Goal: Information Seeking & Learning: Learn about a topic

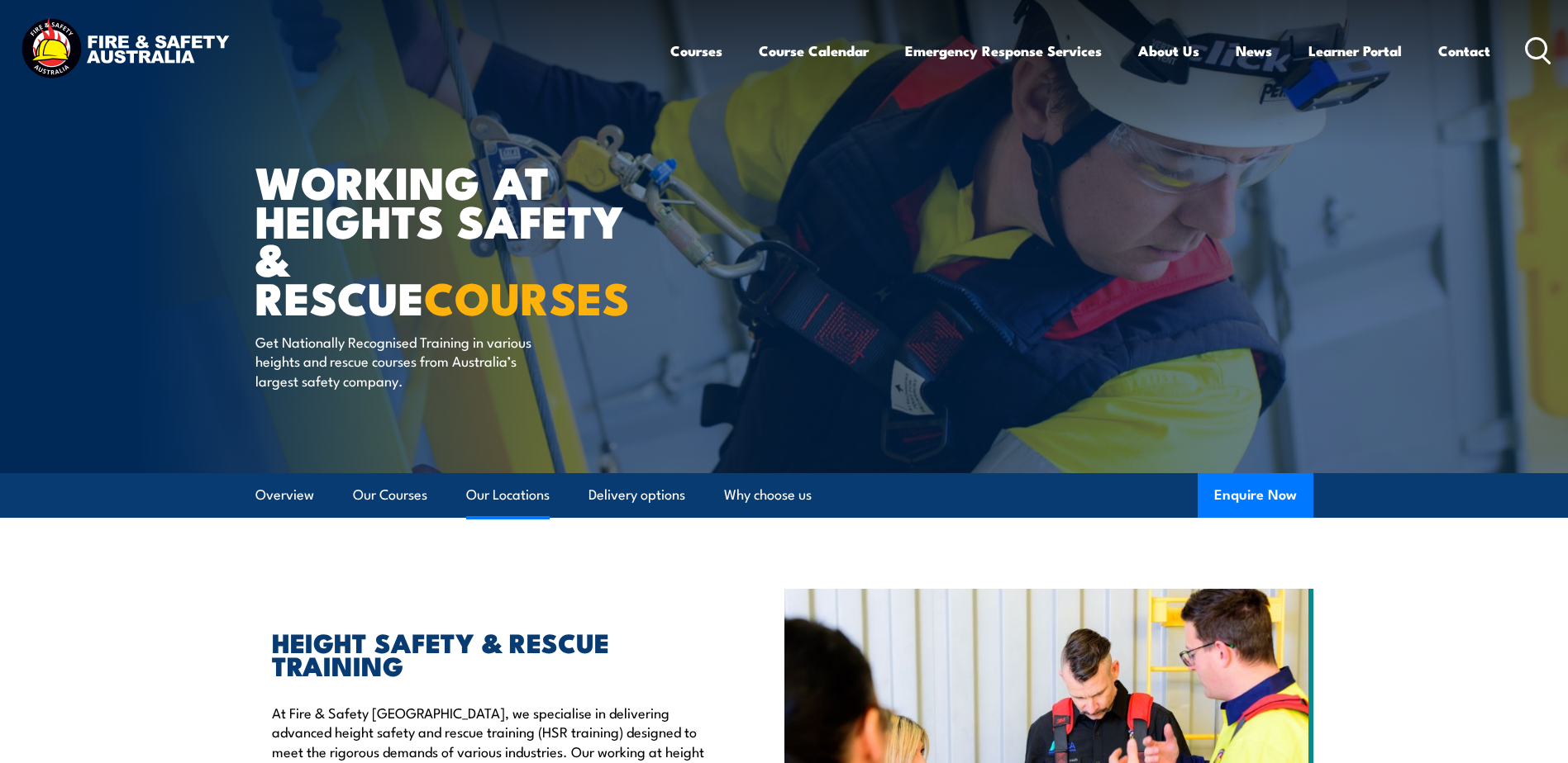
click at [510, 490] on link "Our Locations" at bounding box center [507, 495] width 83 height 44
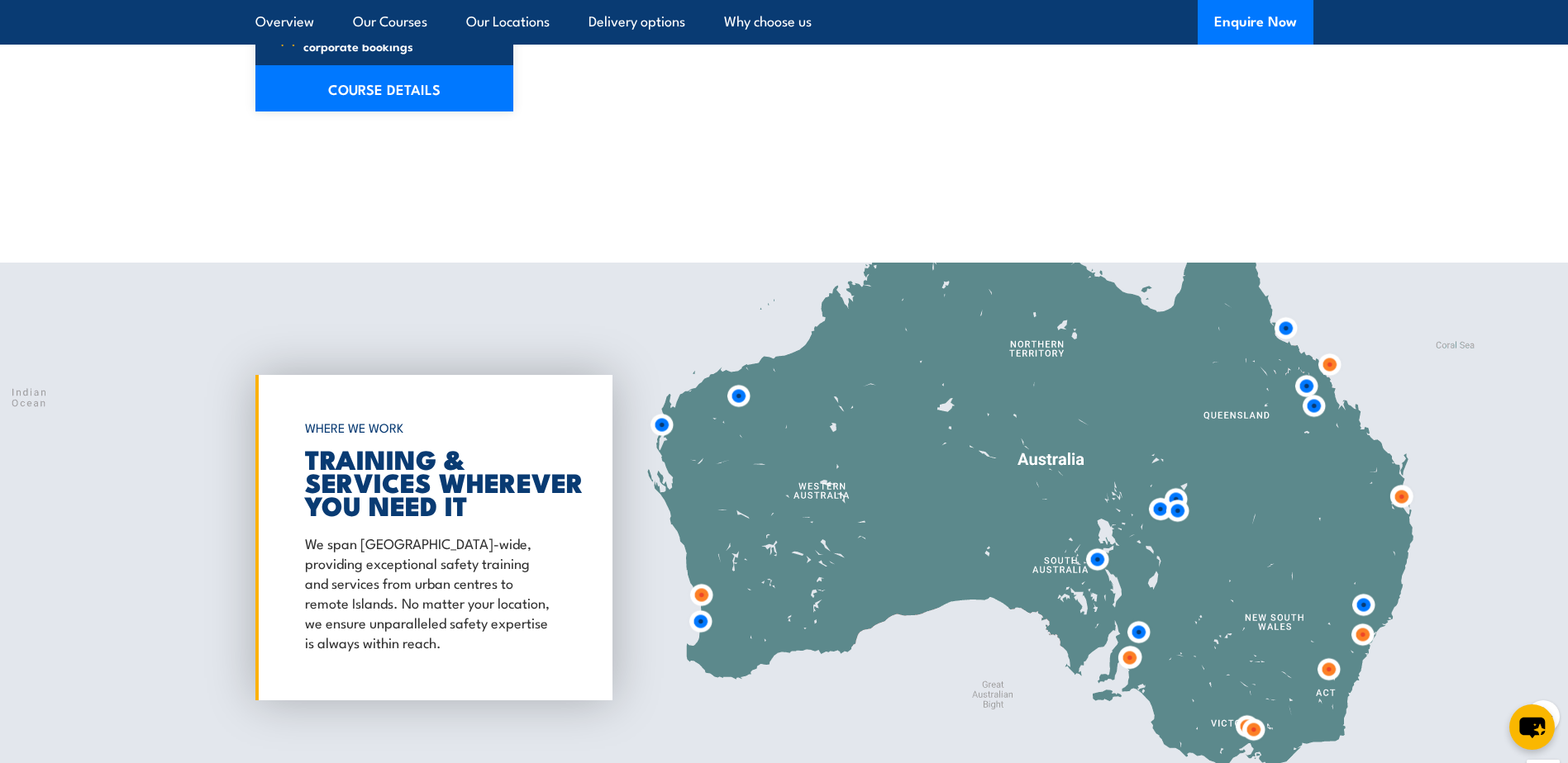
scroll to position [2667, 0]
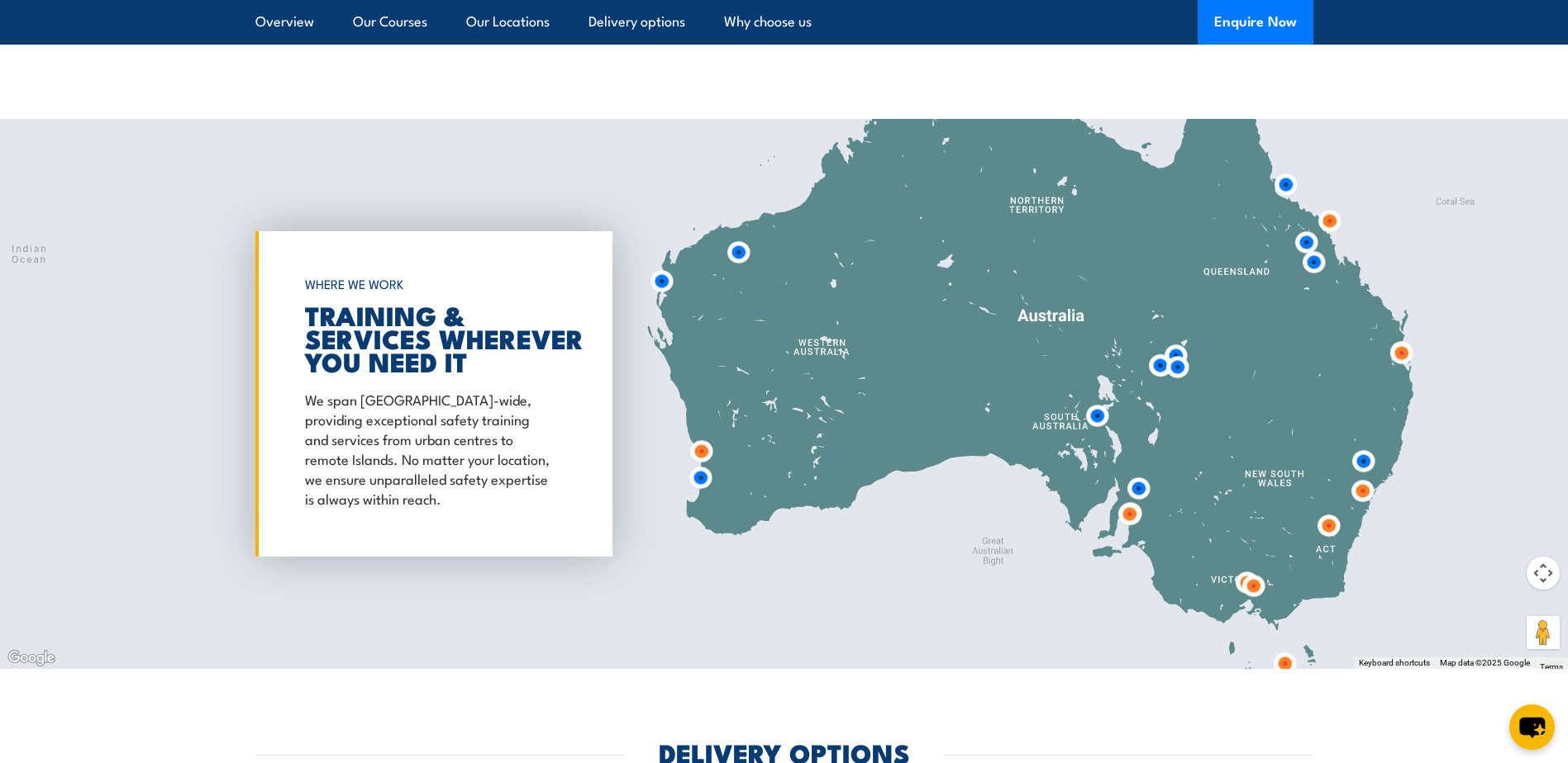
click at [704, 465] on img at bounding box center [700, 478] width 44 height 44
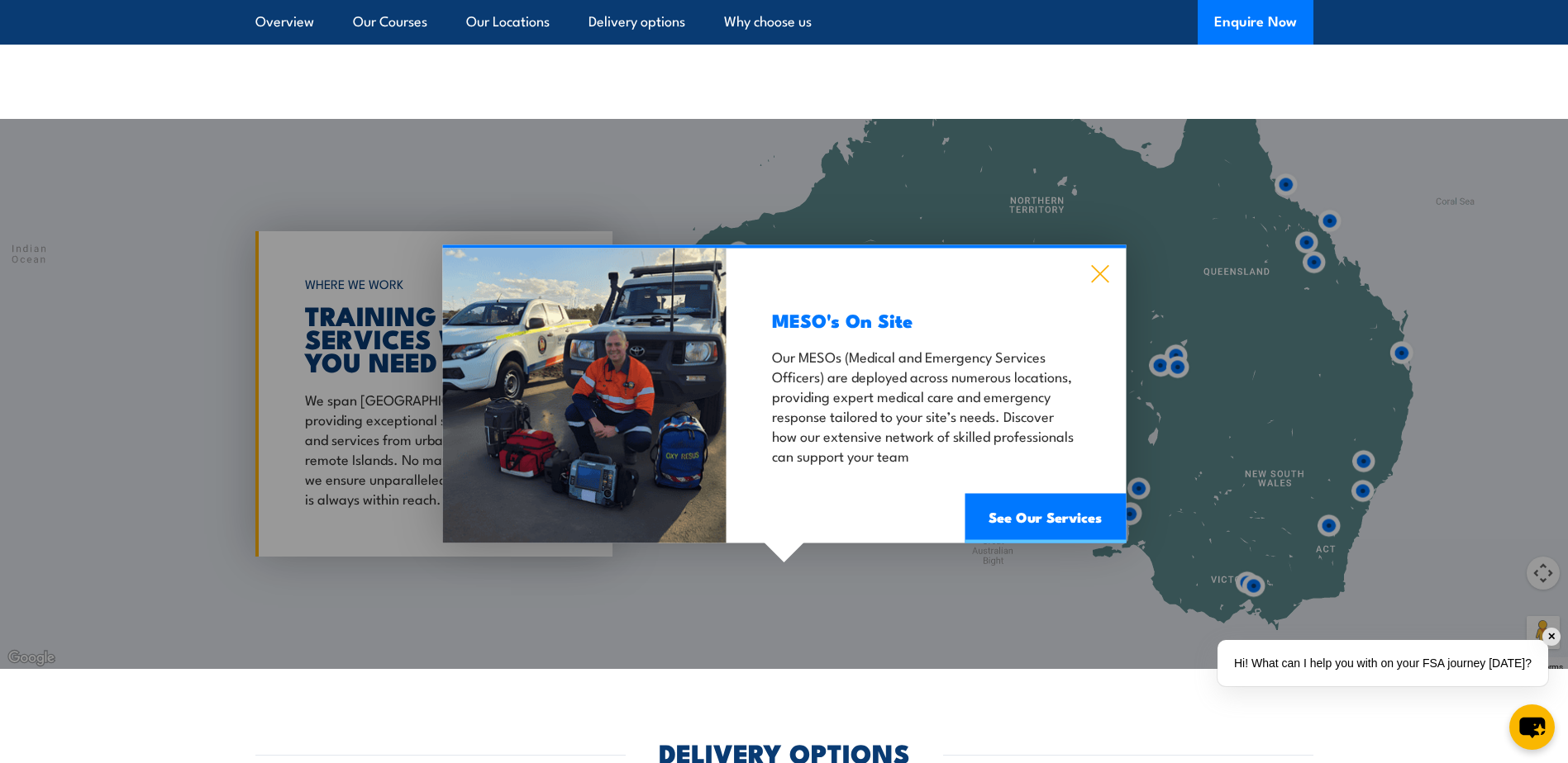
click at [1100, 266] on icon at bounding box center [1100, 275] width 18 height 18
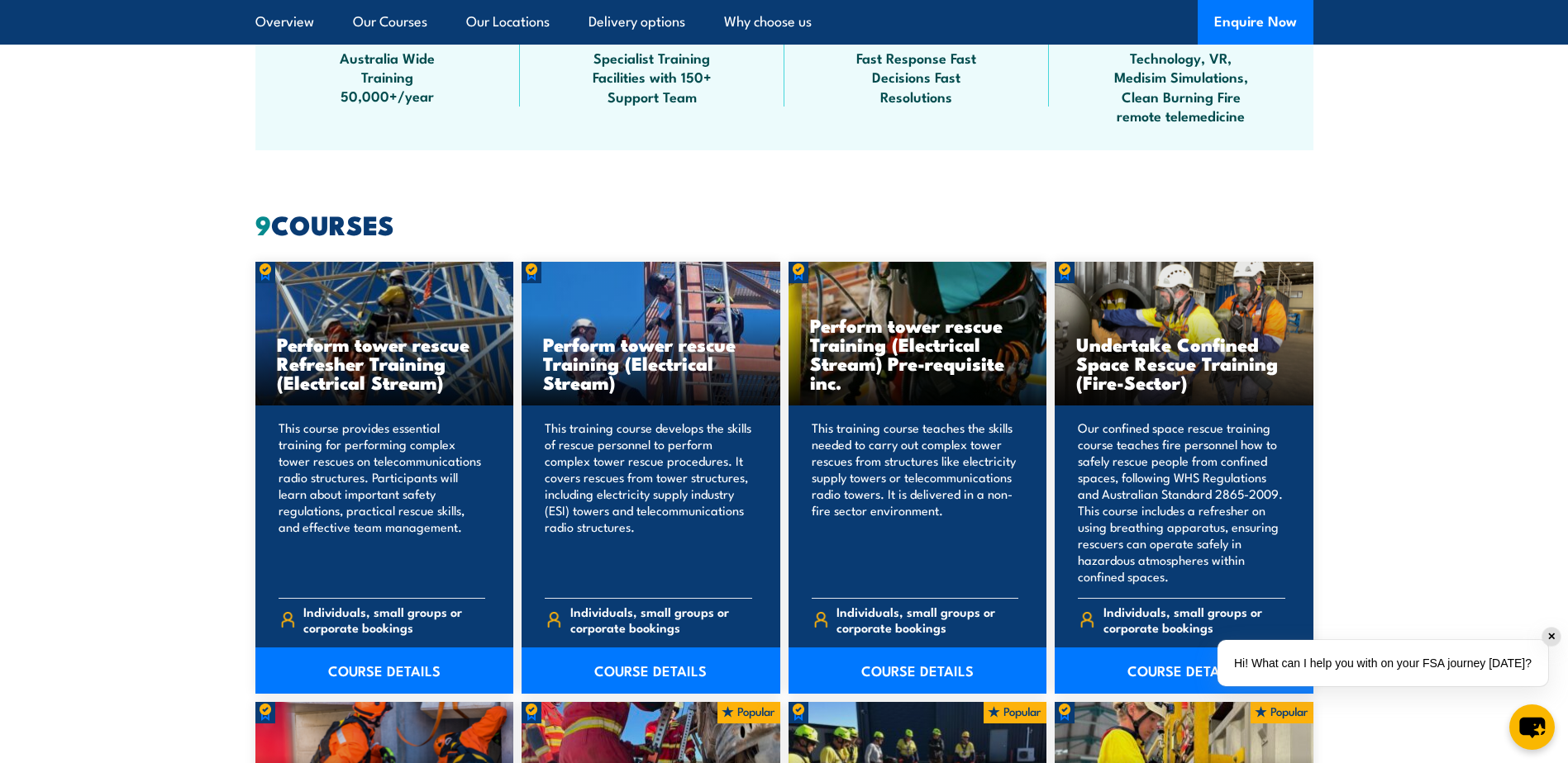
scroll to position [0, 0]
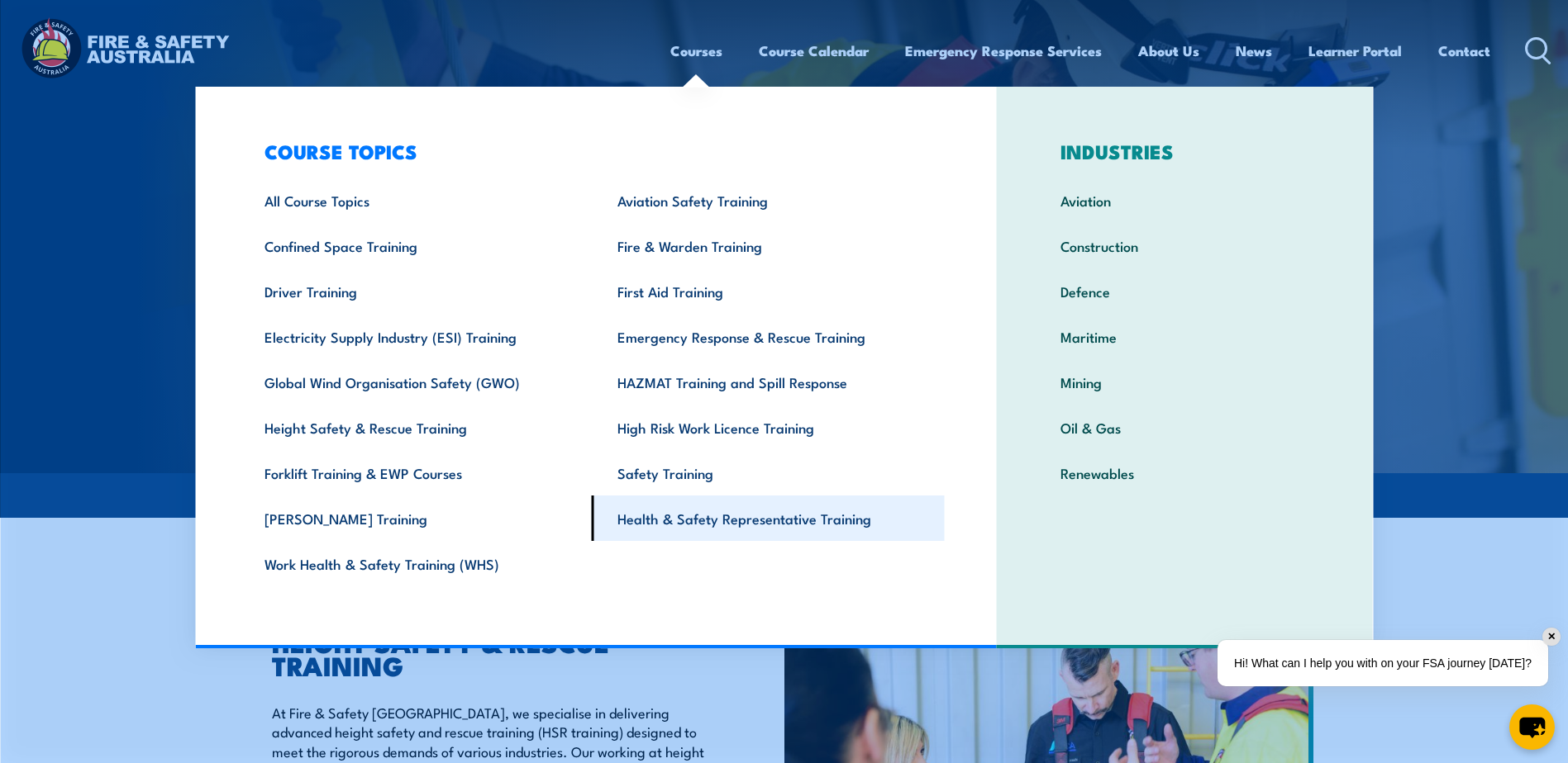
click at [687, 523] on link "Health & Safety Representative Training" at bounding box center [768, 518] width 353 height 46
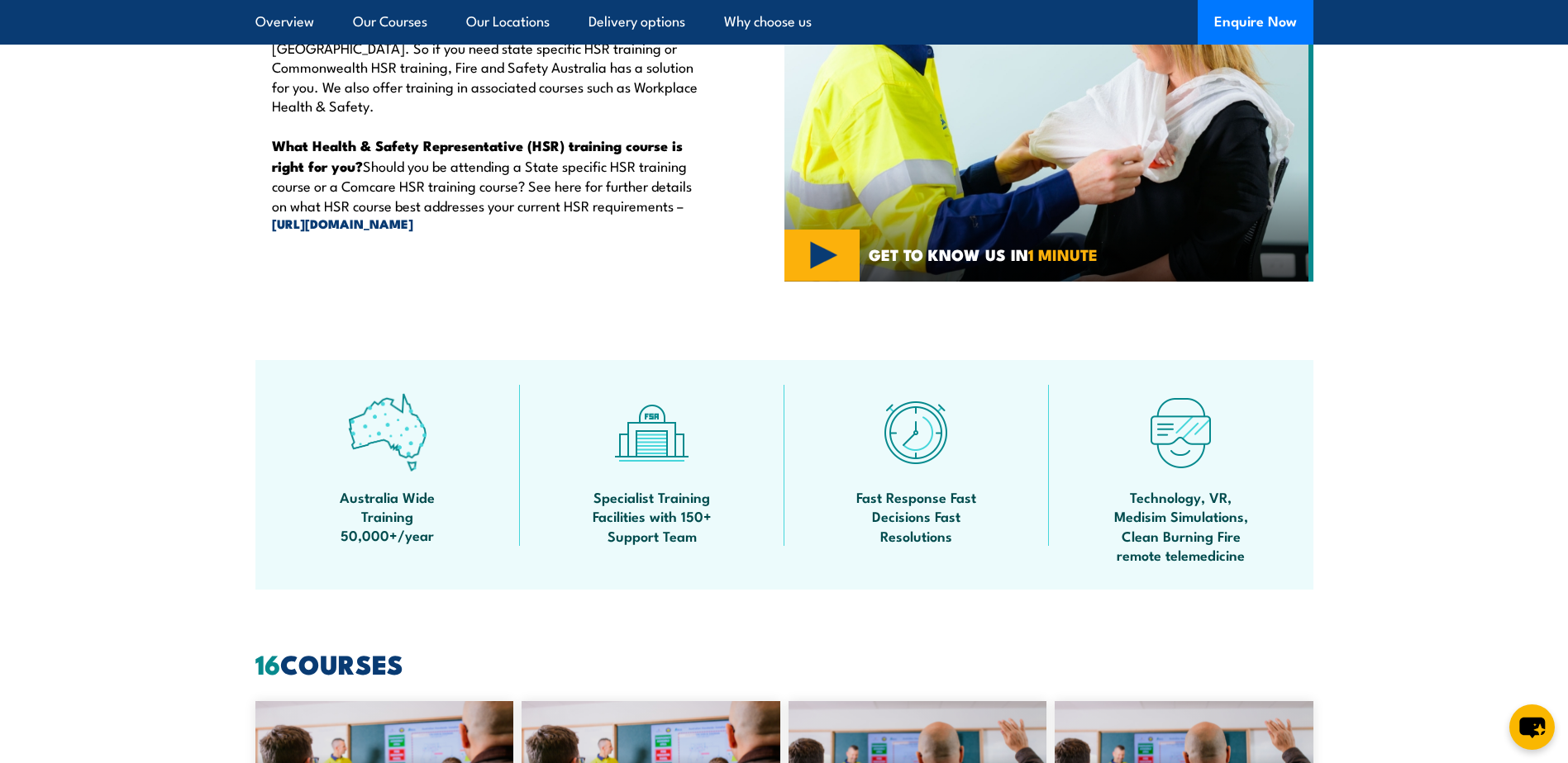
scroll to position [710, 0]
